Goal: Transaction & Acquisition: Obtain resource

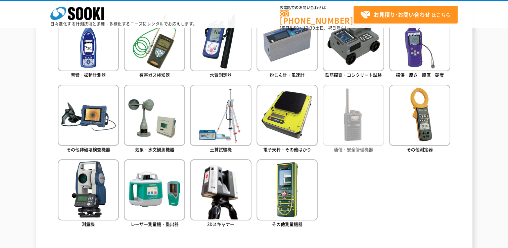
click at [360, 127] on img at bounding box center [353, 115] width 61 height 61
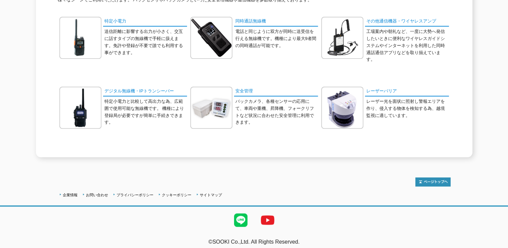
scroll to position [14, 0]
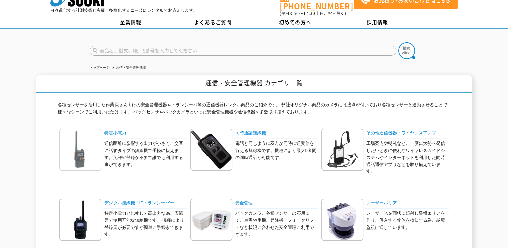
click at [84, 147] on img at bounding box center [80, 150] width 42 height 42
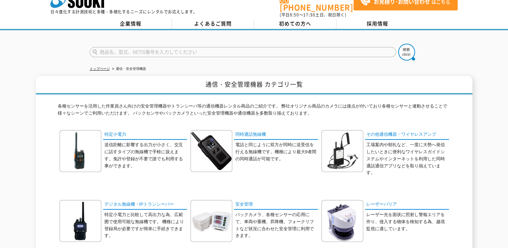
scroll to position [0, 0]
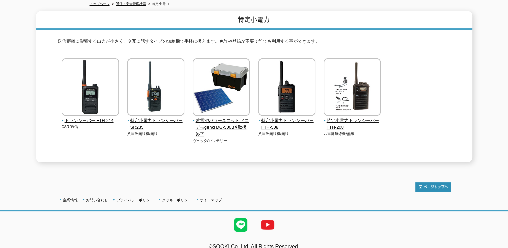
scroll to position [83, 0]
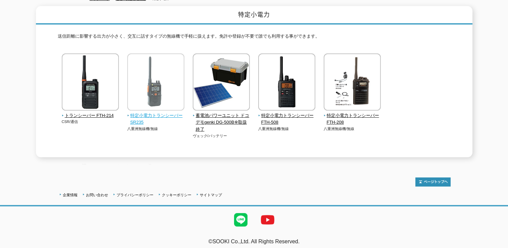
click at [157, 92] on img at bounding box center [155, 82] width 57 height 59
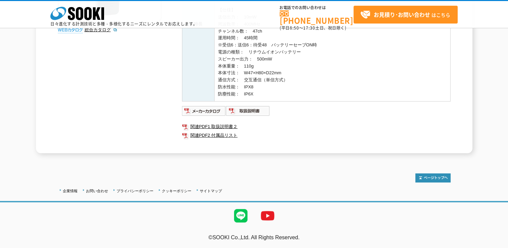
scroll to position [62, 0]
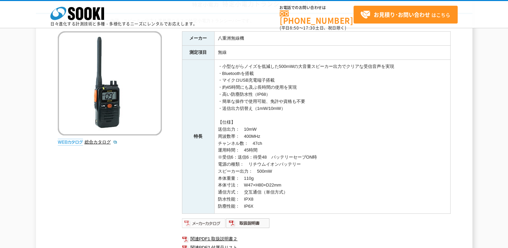
click at [199, 219] on img at bounding box center [204, 223] width 44 height 11
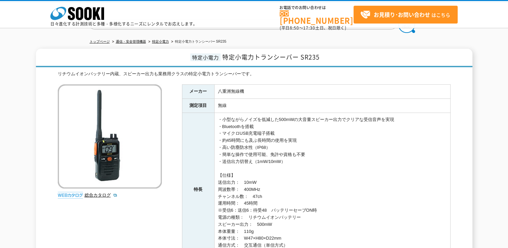
scroll to position [0, 0]
